Goal: Entertainment & Leisure: Consume media (video, audio)

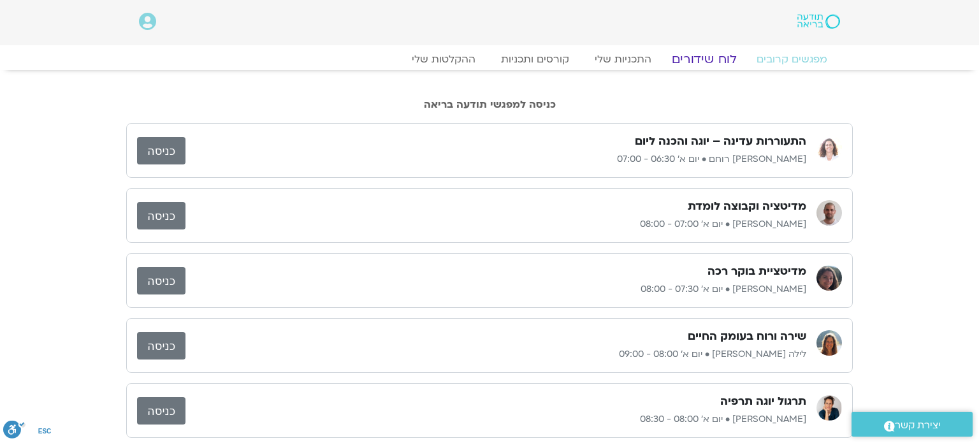
click at [714, 62] on link "לוח שידורים" at bounding box center [704, 59] width 96 height 15
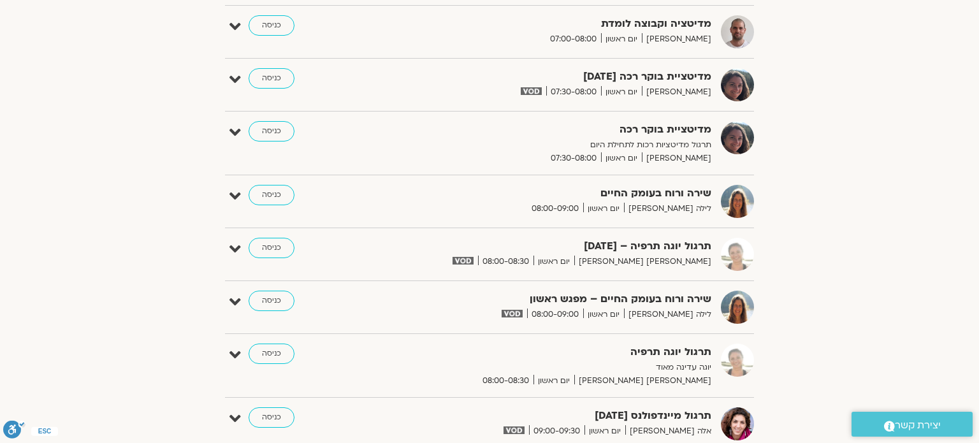
scroll to position [331, 0]
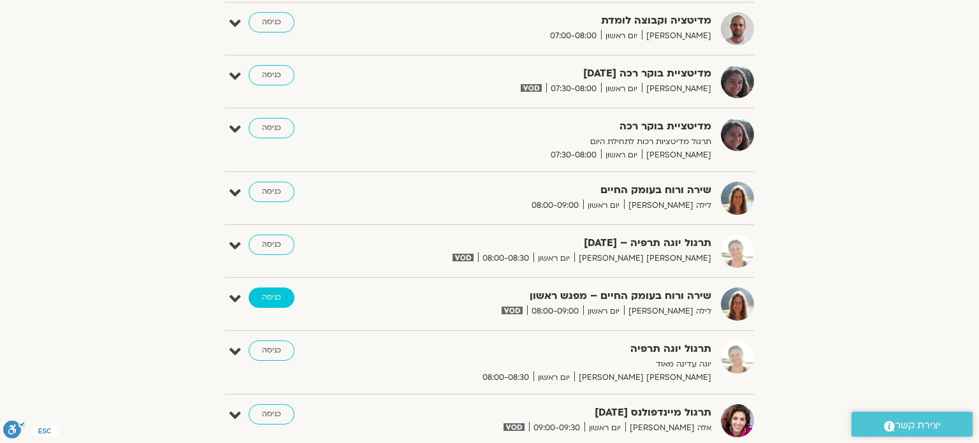
click at [274, 296] on link "כניסה" at bounding box center [272, 297] width 46 height 20
